Goal: Obtain resource: Download file/media

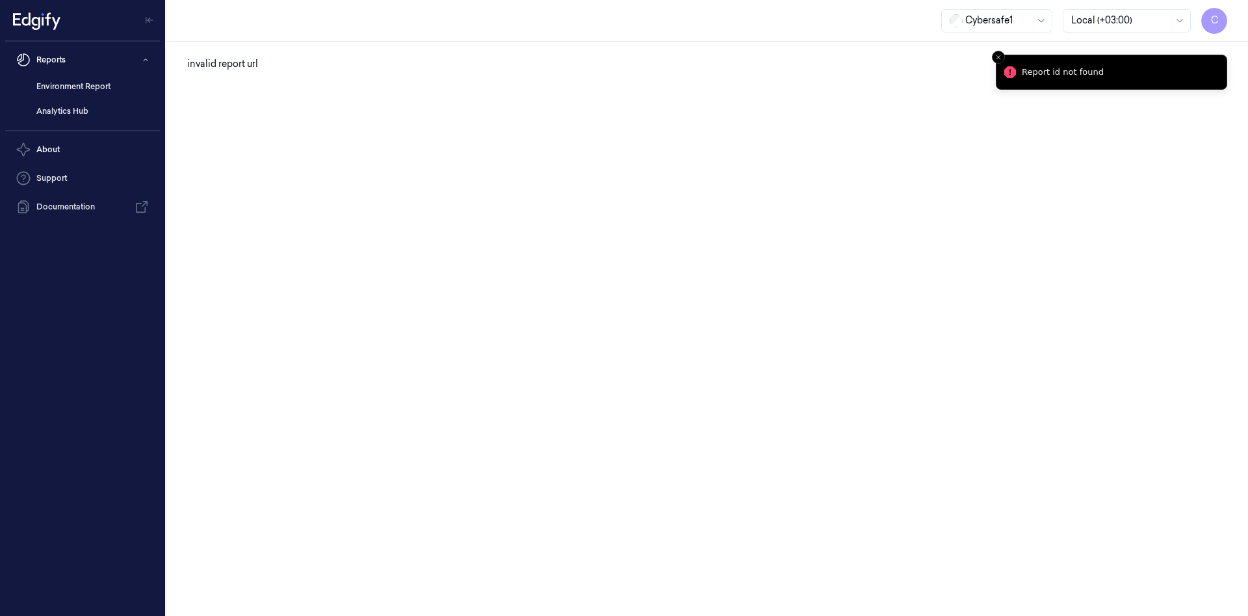
click at [1125, 127] on div "invalid report url" at bounding box center [707, 329] width 1082 height 574
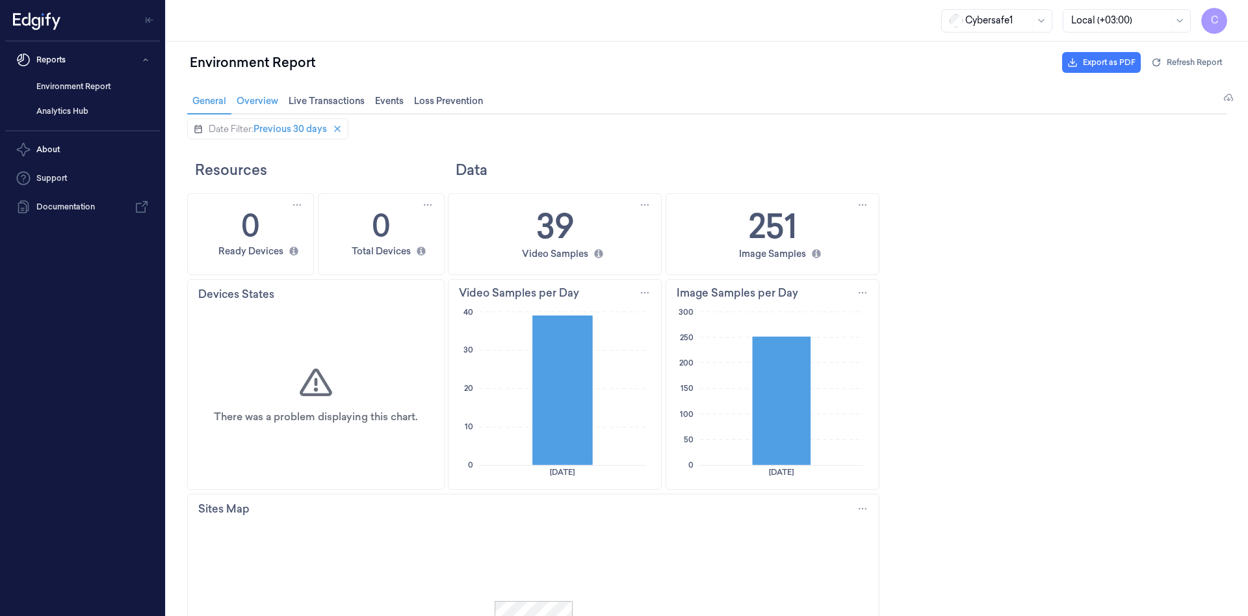
click at [269, 94] on span "Overview Overview" at bounding box center [257, 100] width 49 height 17
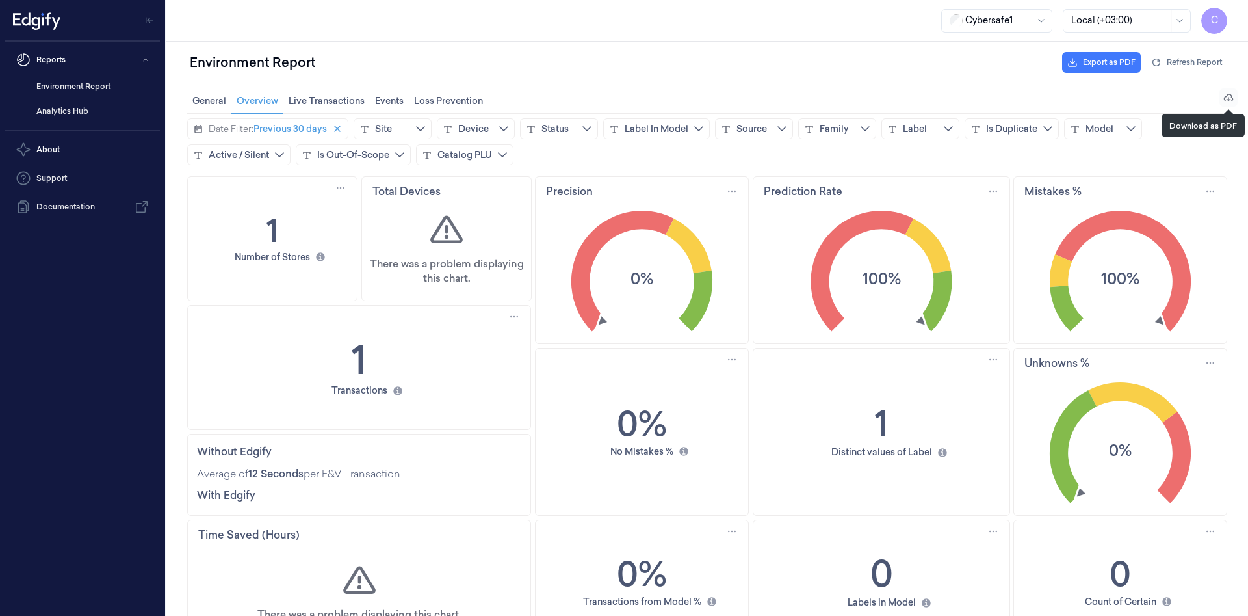
drag, startPoint x: 1226, startPoint y: 98, endPoint x: 204, endPoint y: 94, distance: 1021.8
click at [1226, 98] on icon "download icon" at bounding box center [1228, 97] width 10 height 10
click at [1225, 105] on span "Download as PDF" at bounding box center [1228, 97] width 17 height 17
click at [1225, 100] on icon "download icon" at bounding box center [1229, 97] width 10 height 7
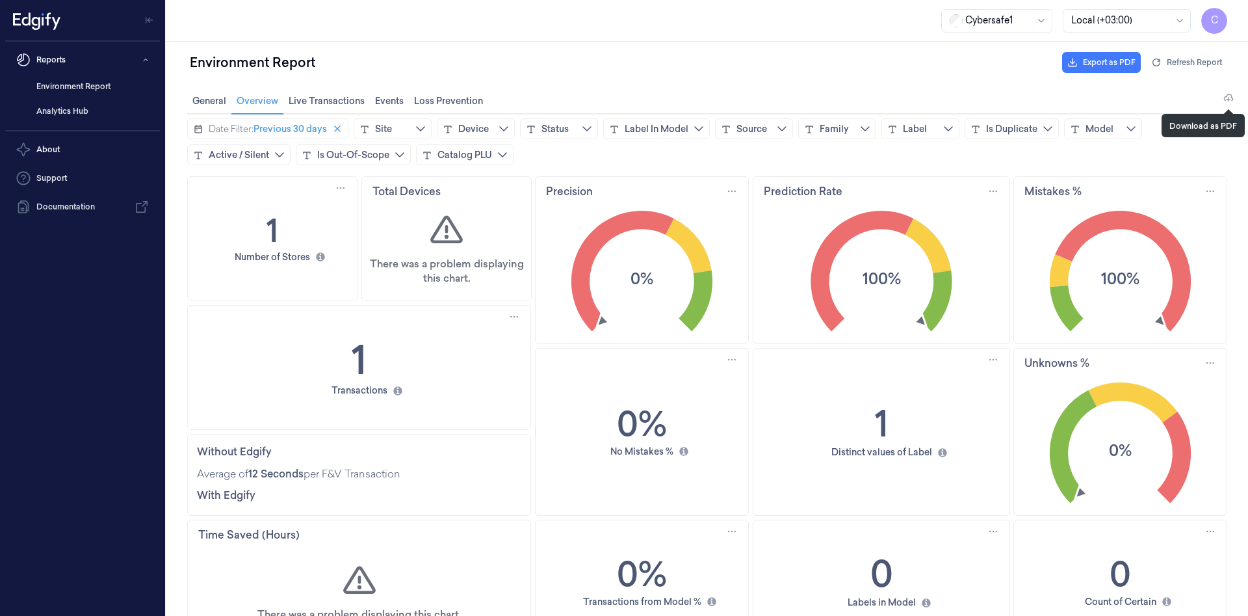
click at [1225, 100] on icon "download icon" at bounding box center [1229, 97] width 10 height 7
click at [270, 222] on h1 "1" at bounding box center [273, 230] width 12 height 46
click at [419, 132] on icon "chevrondown icon" at bounding box center [420, 129] width 10 height 10
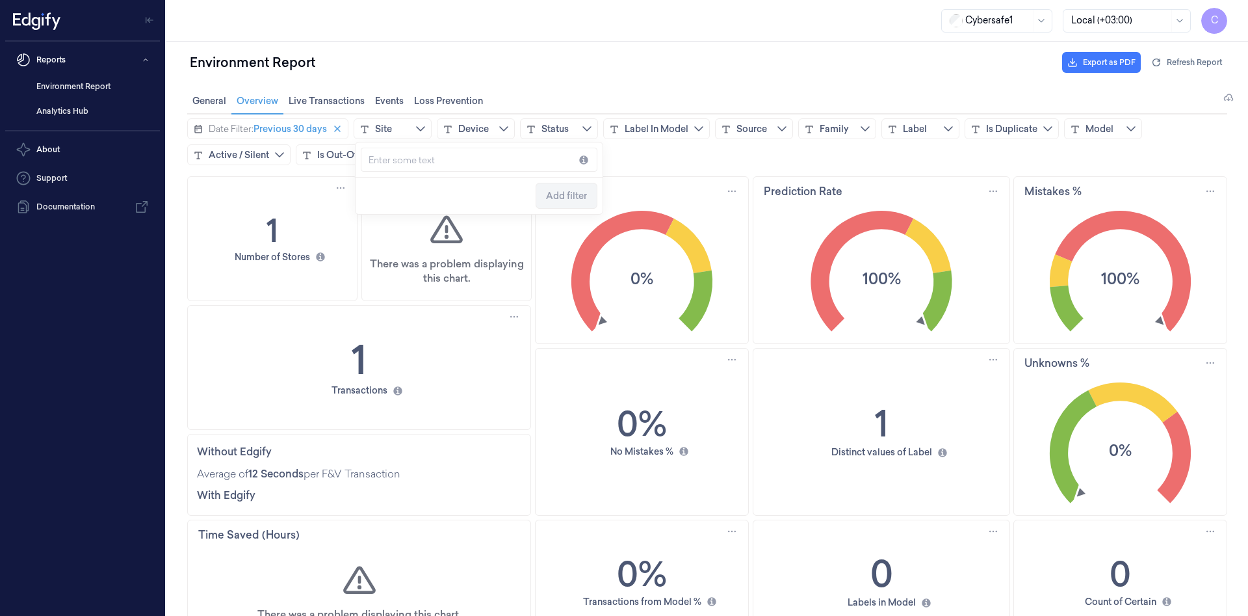
click at [435, 163] on input "text" at bounding box center [402, 160] width 66 height 16
type input "c"
click at [579, 198] on span "Add filter" at bounding box center [566, 195] width 41 height 10
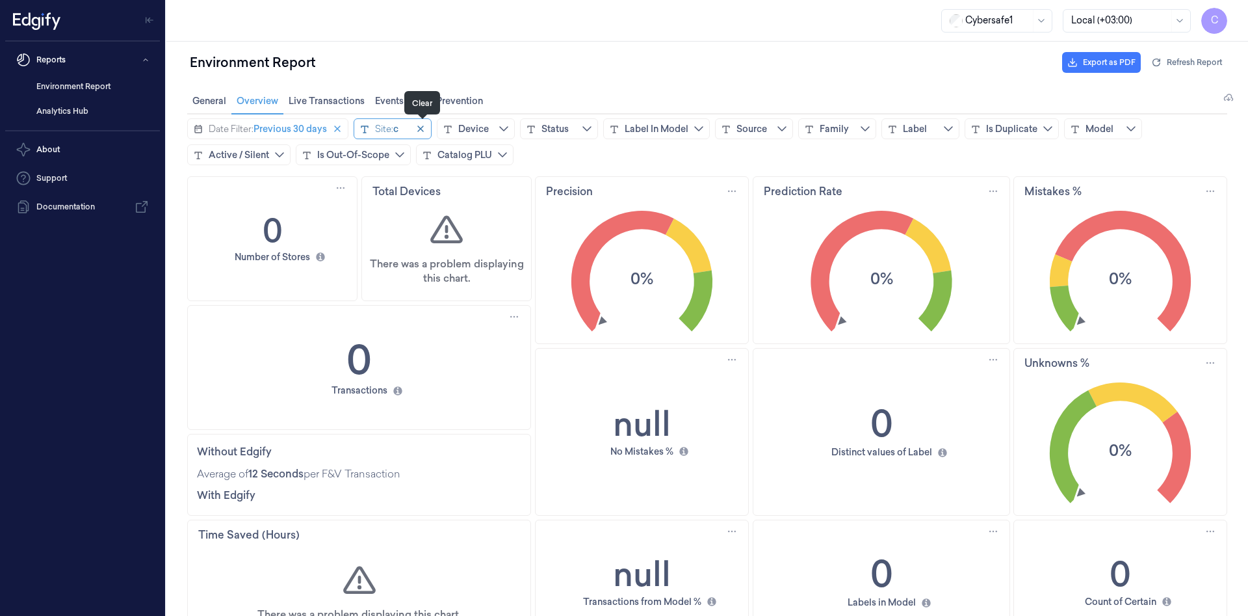
click at [421, 129] on icon "close icon" at bounding box center [420, 128] width 7 height 7
click at [994, 192] on icon "ellipsis icon" at bounding box center [993, 191] width 10 height 10
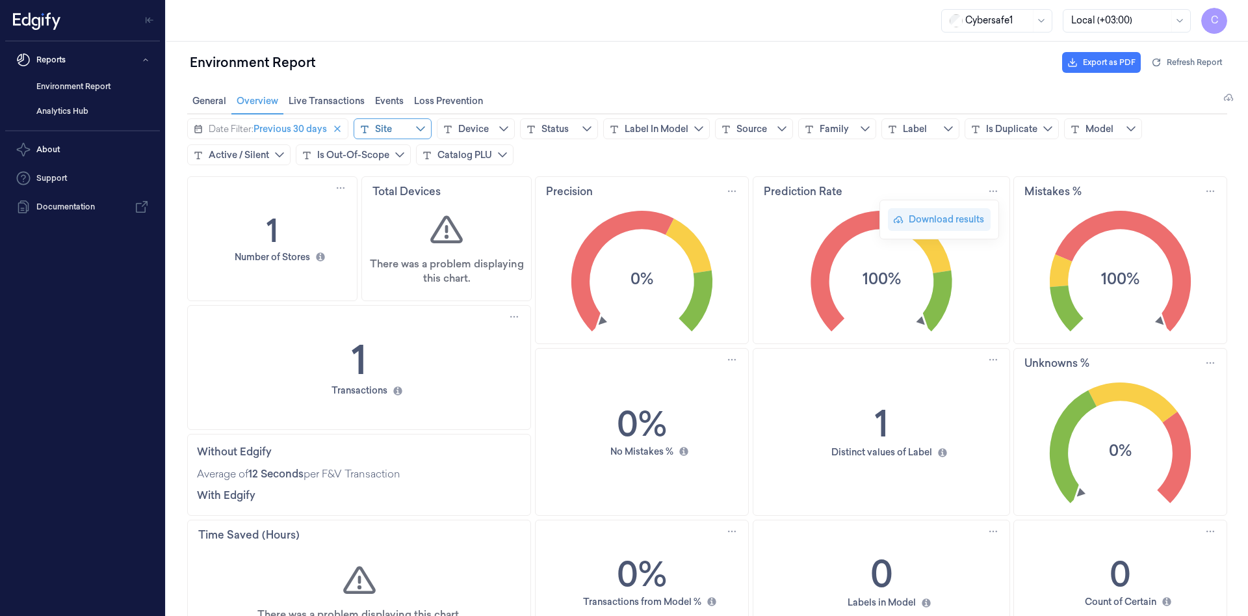
click at [943, 221] on div "Download results" at bounding box center [947, 219] width 77 height 12
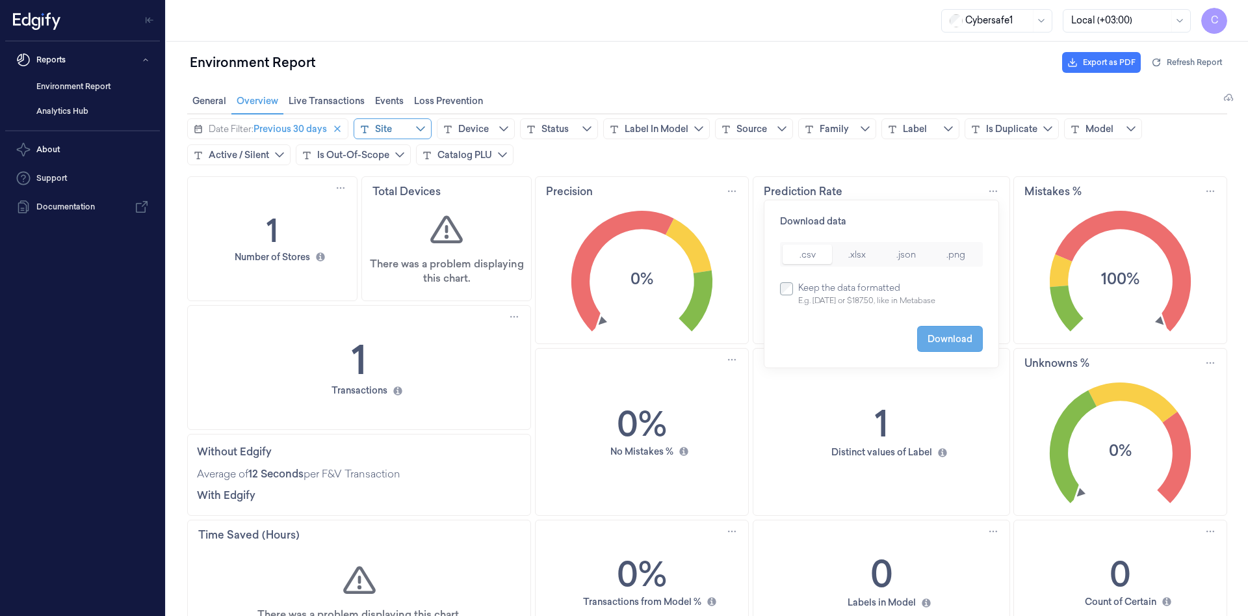
click at [942, 341] on span "Download" at bounding box center [950, 338] width 45 height 10
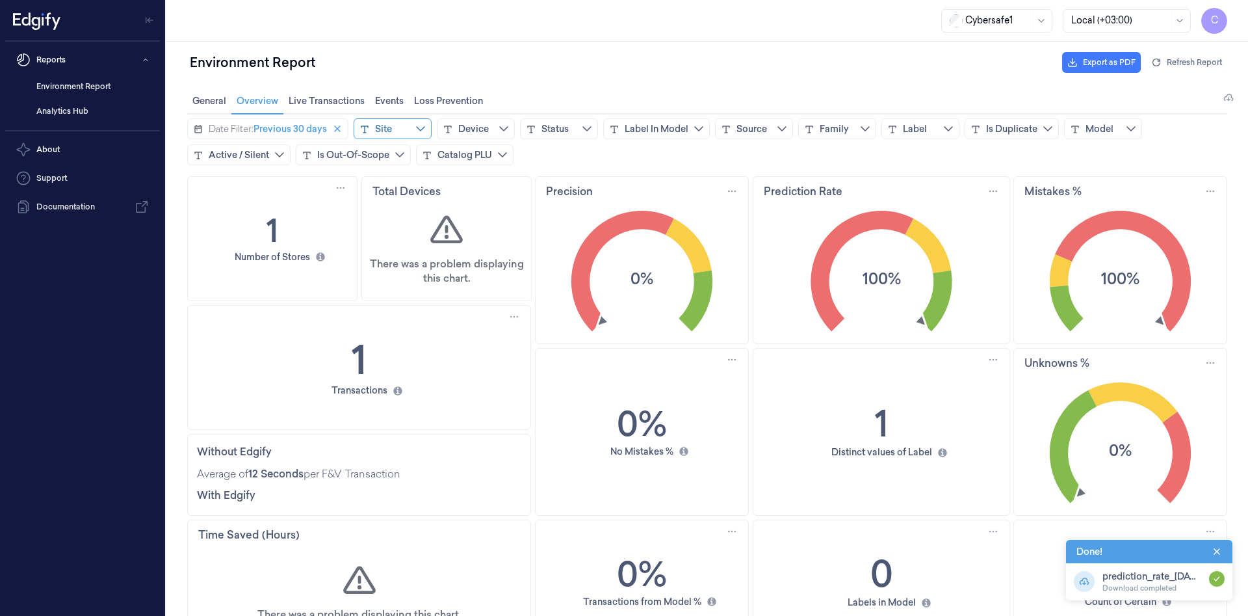
click at [1086, 583] on icon "download icon" at bounding box center [1084, 582] width 5 height 4
click at [1178, 580] on div "prediction_rate_[DATE]T08:08:52.505841399Z.csv" at bounding box center [1151, 576] width 99 height 10
click at [995, 191] on icon "ellipsis icon" at bounding box center [993, 191] width 10 height 10
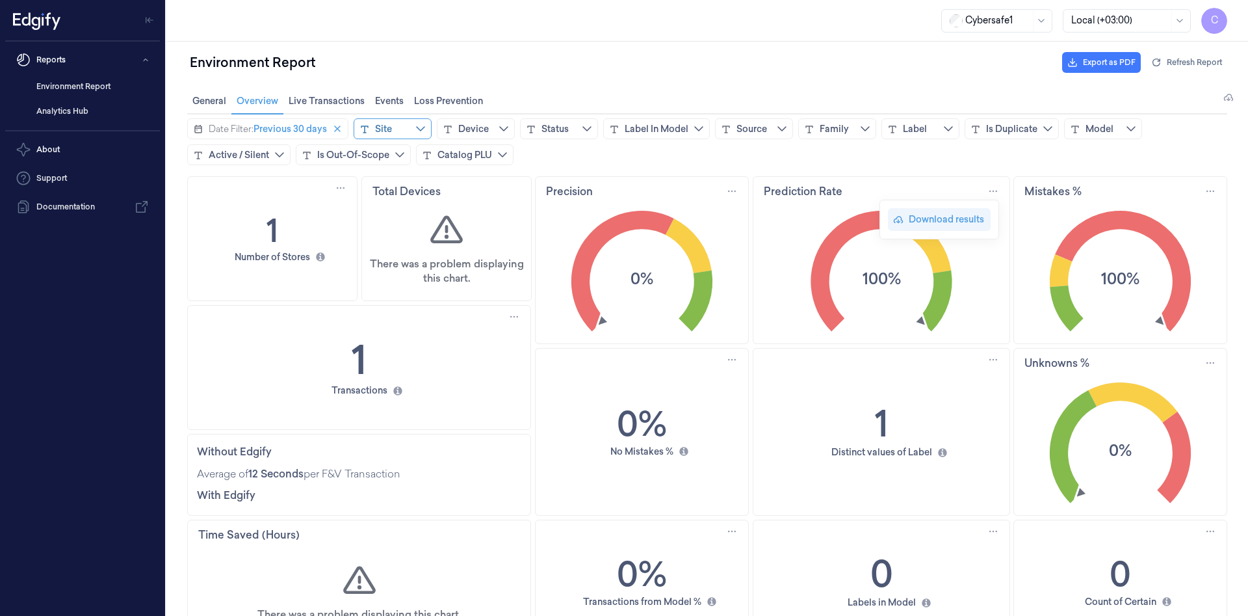
click at [952, 220] on div "Download results" at bounding box center [947, 219] width 77 height 12
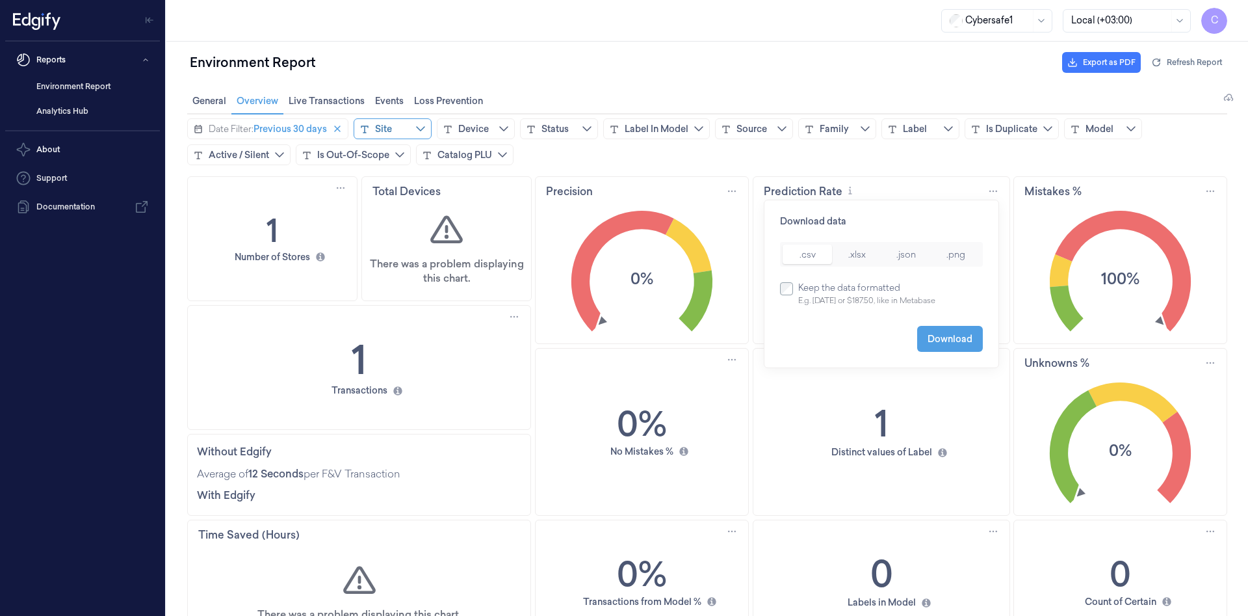
click at [956, 342] on span "Download" at bounding box center [950, 338] width 45 height 10
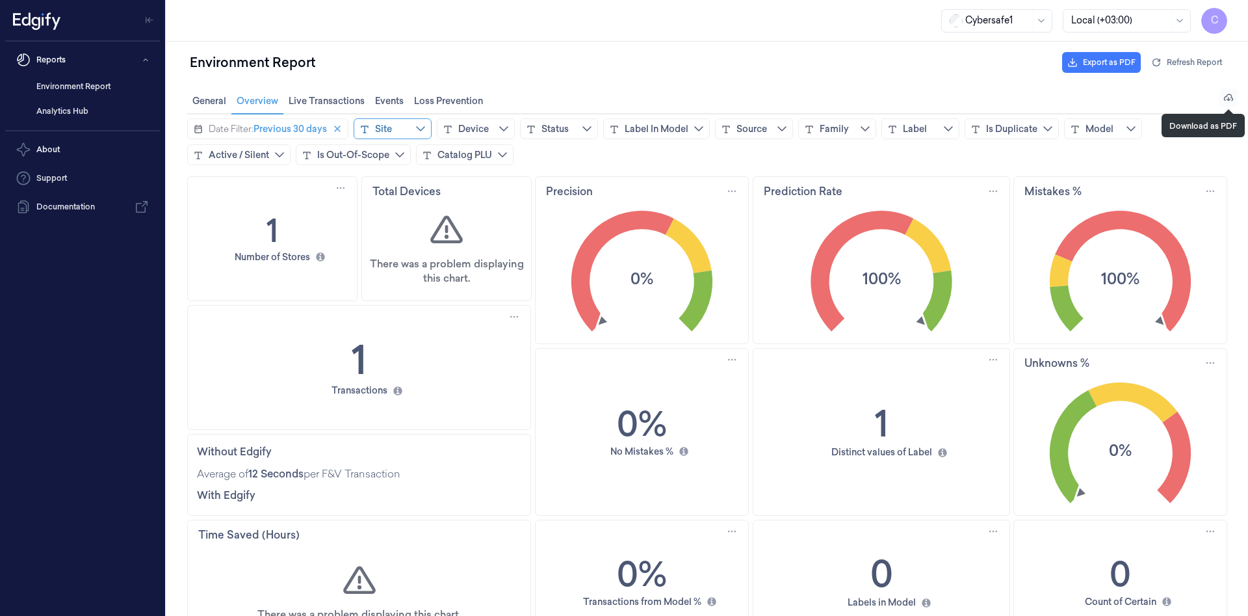
click at [1232, 97] on icon "download icon" at bounding box center [1229, 97] width 10 height 7
click at [1232, 113] on div "Date Filter: Previous 30 days Site Device Status Label In Model Source Family L…" at bounding box center [707, 142] width 1082 height 58
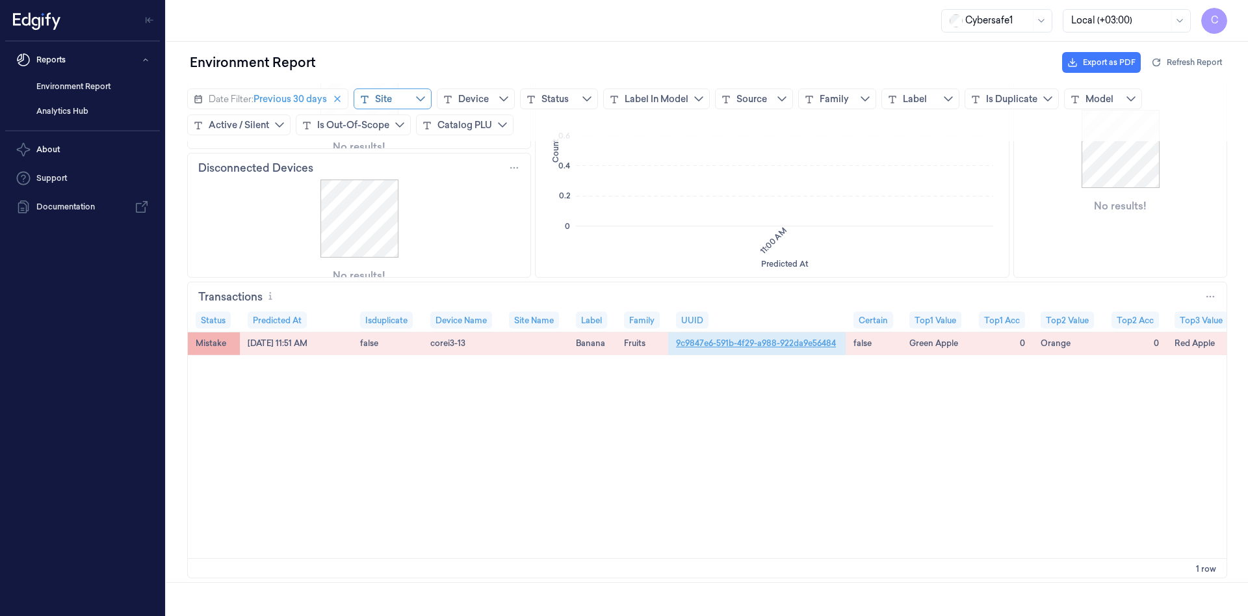
click at [746, 341] on link "9c9847e6-591b-4f29-a988-922da9e56484" at bounding box center [756, 343] width 160 height 12
